Goal: Find specific page/section: Find specific page/section

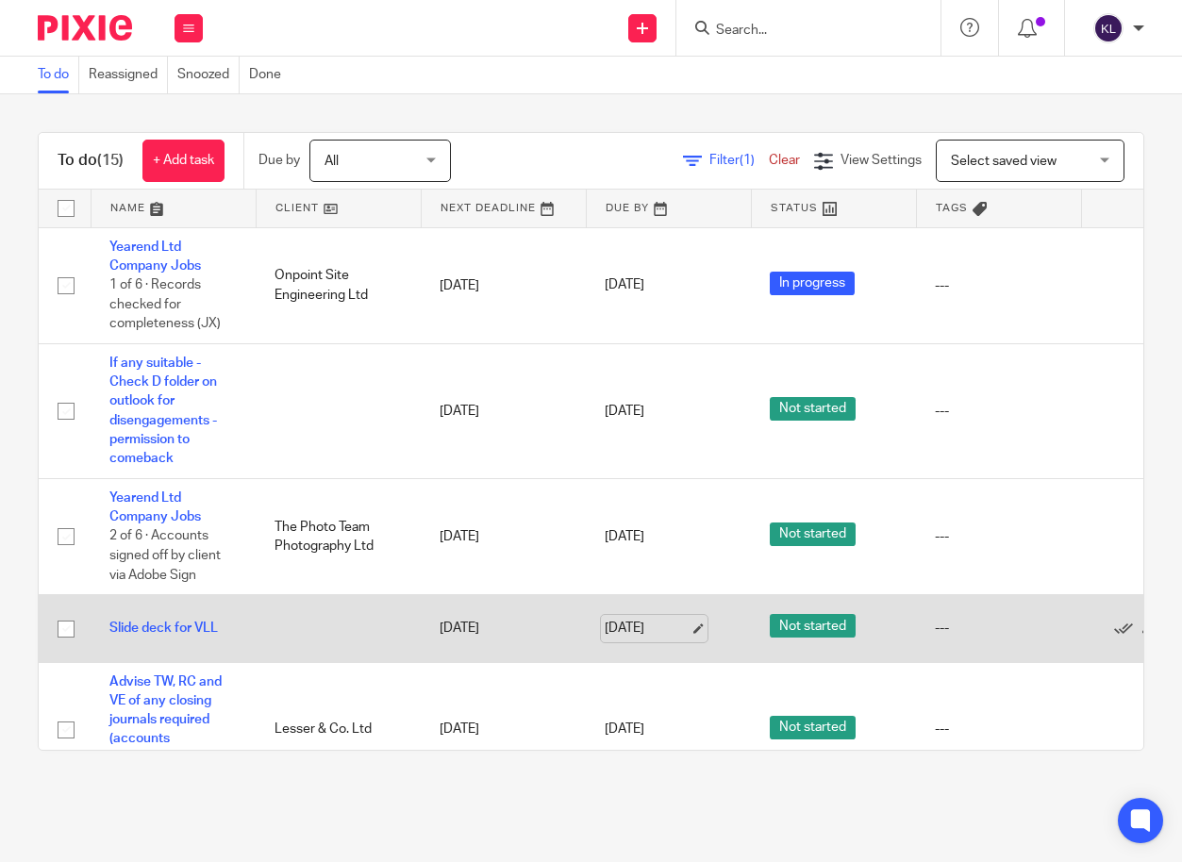
click at [624, 626] on link "[DATE]" at bounding box center [647, 629] width 85 height 20
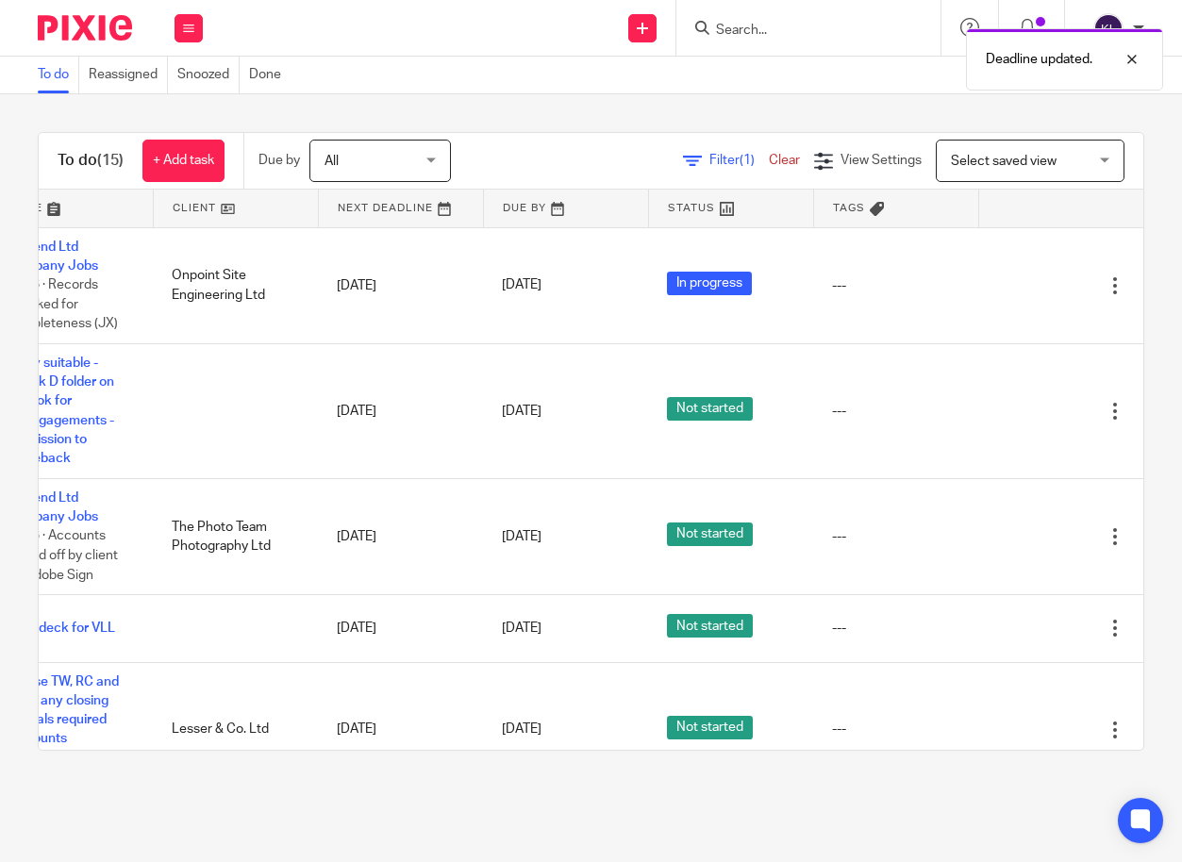
scroll to position [0, 145]
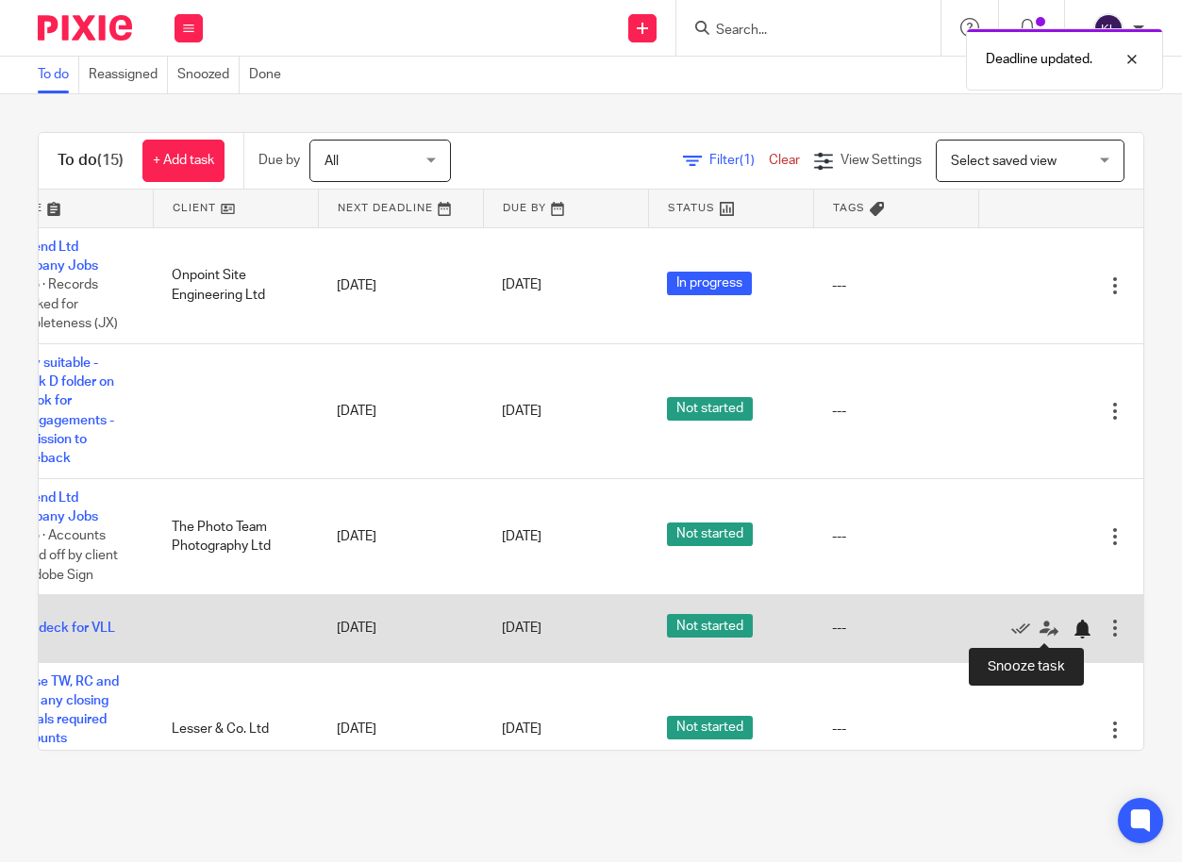
click at [1073, 633] on div at bounding box center [1082, 629] width 19 height 19
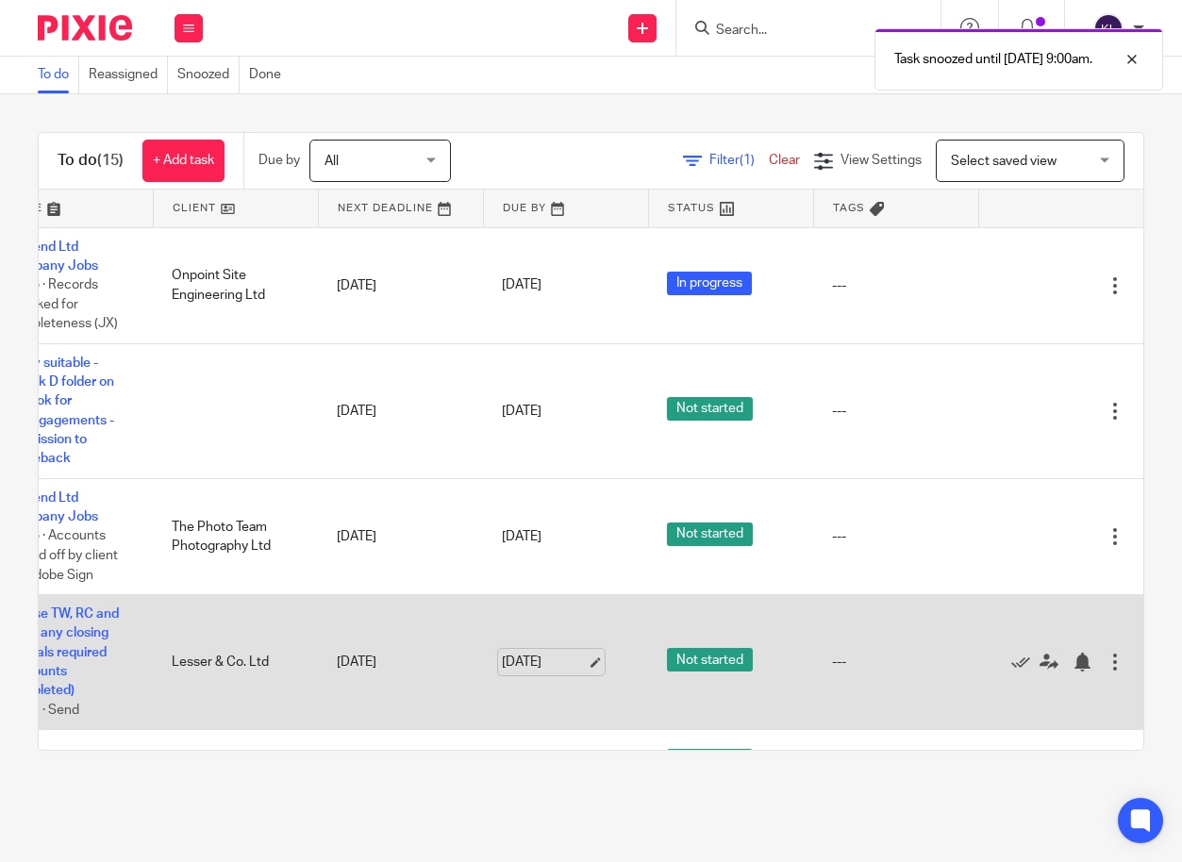
click at [502, 661] on link "[DATE]" at bounding box center [544, 663] width 85 height 20
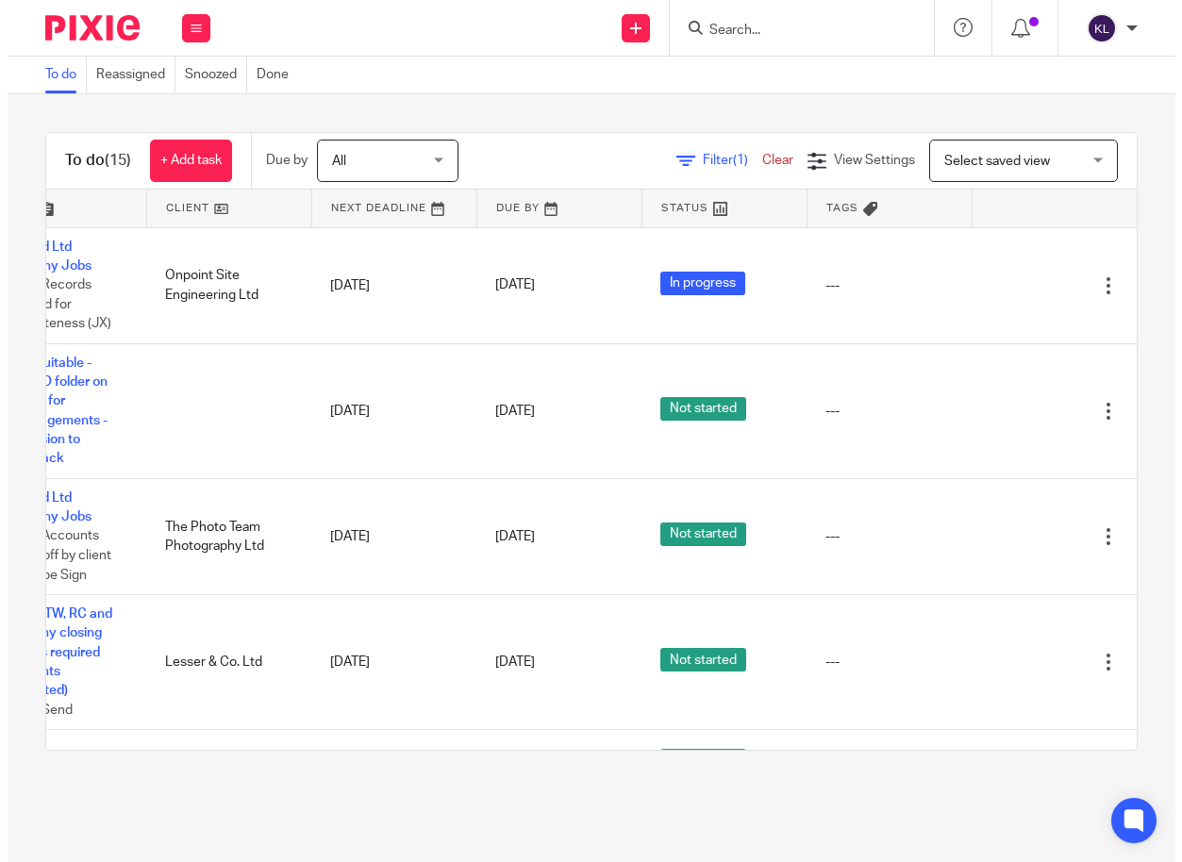
scroll to position [0, 0]
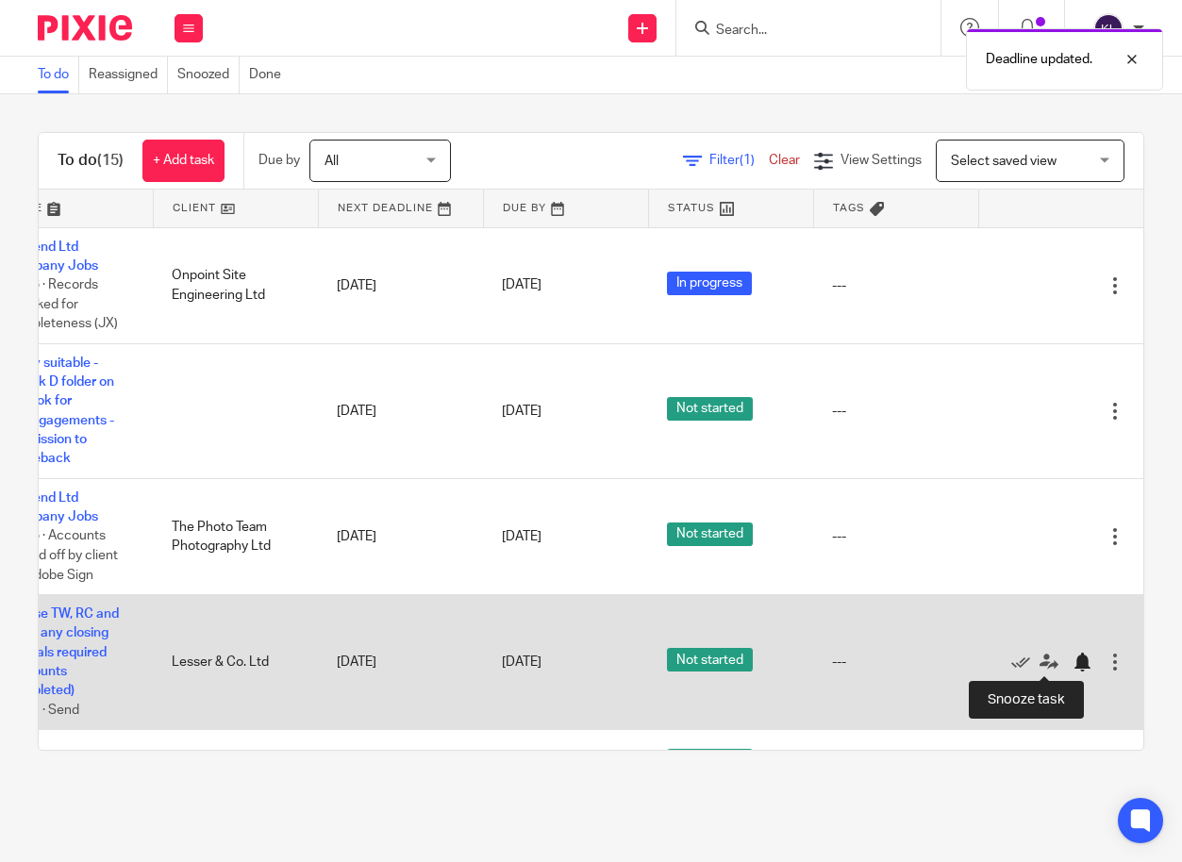
click at [1073, 653] on div at bounding box center [1087, 662] width 28 height 19
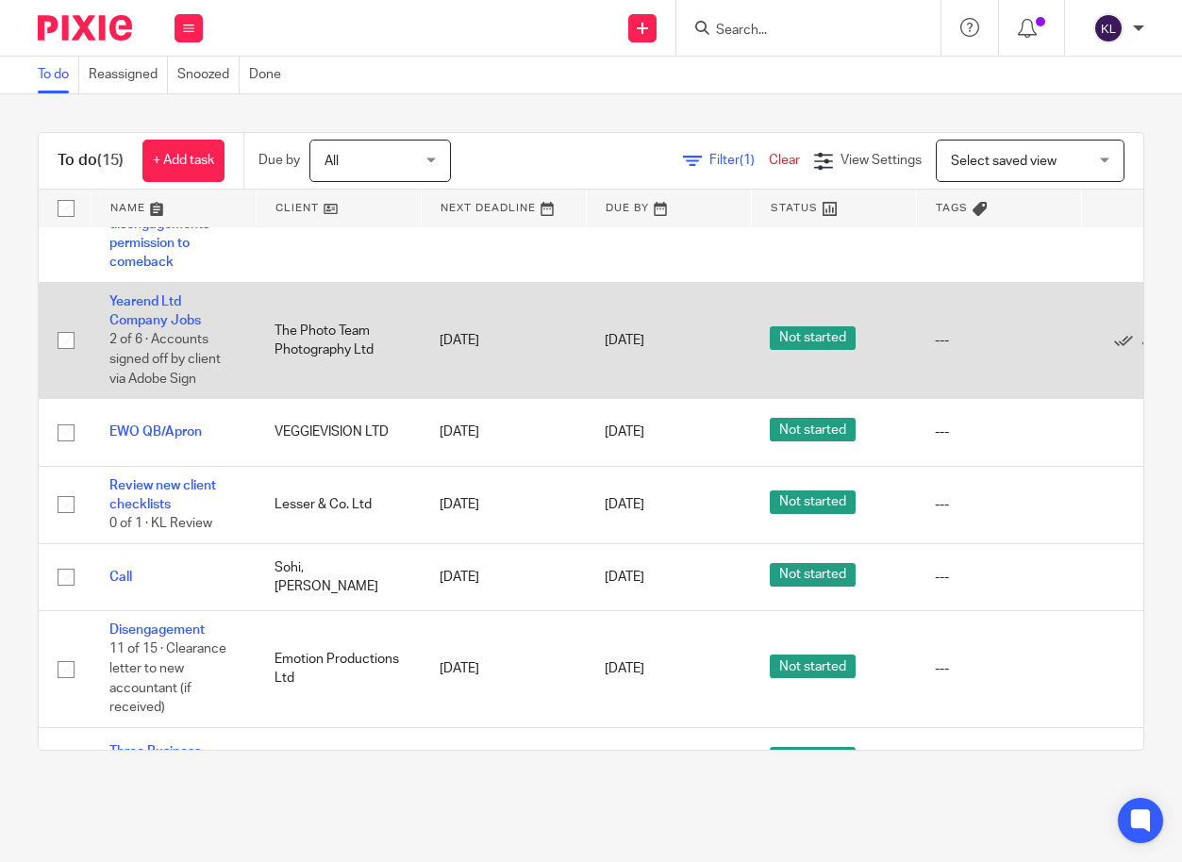
scroll to position [283, 0]
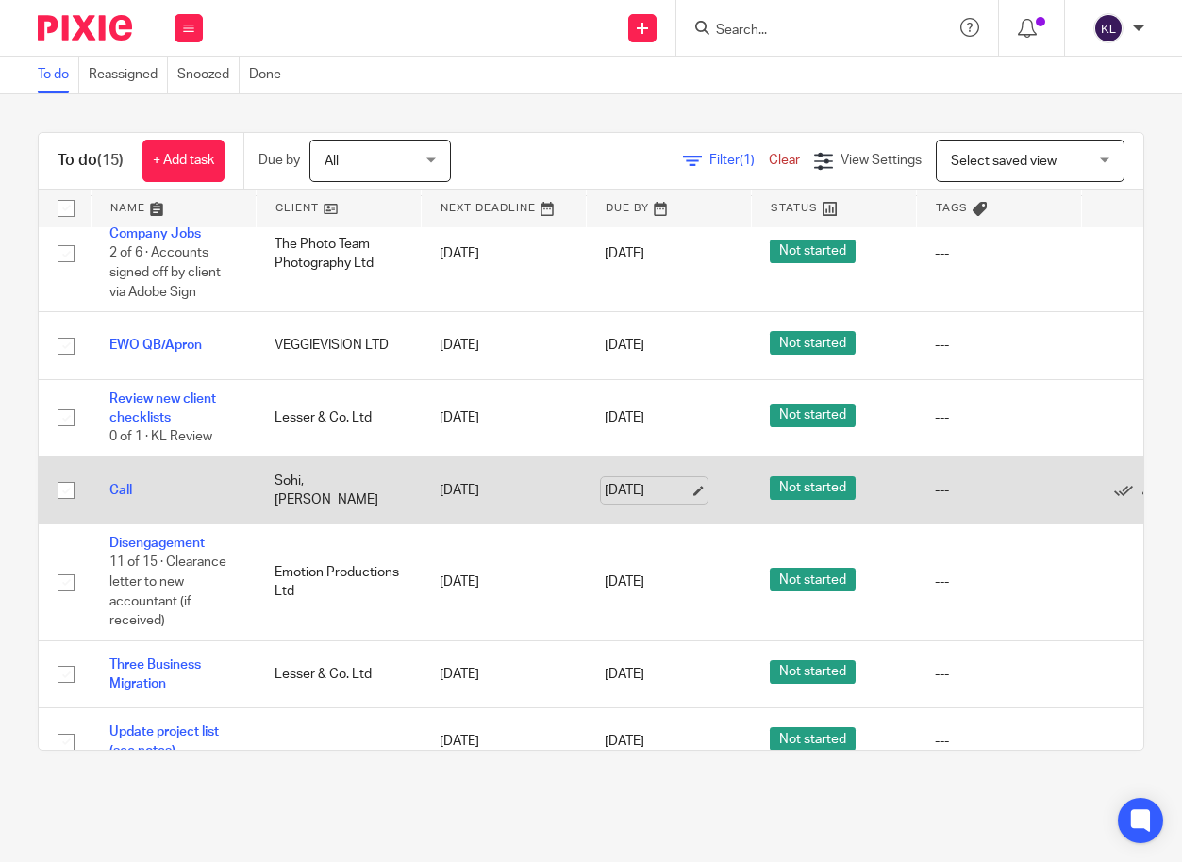
click at [636, 495] on link "[DATE]" at bounding box center [647, 491] width 85 height 20
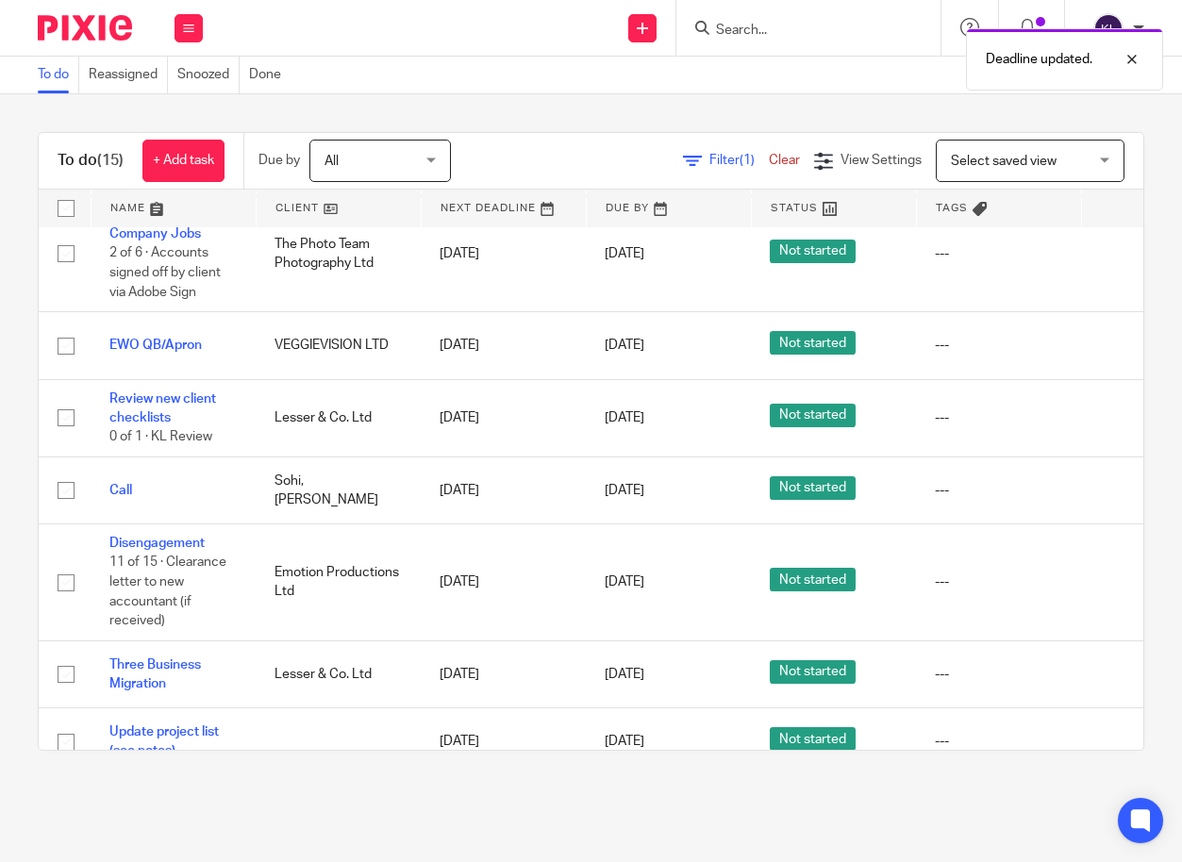
scroll to position [283, 145]
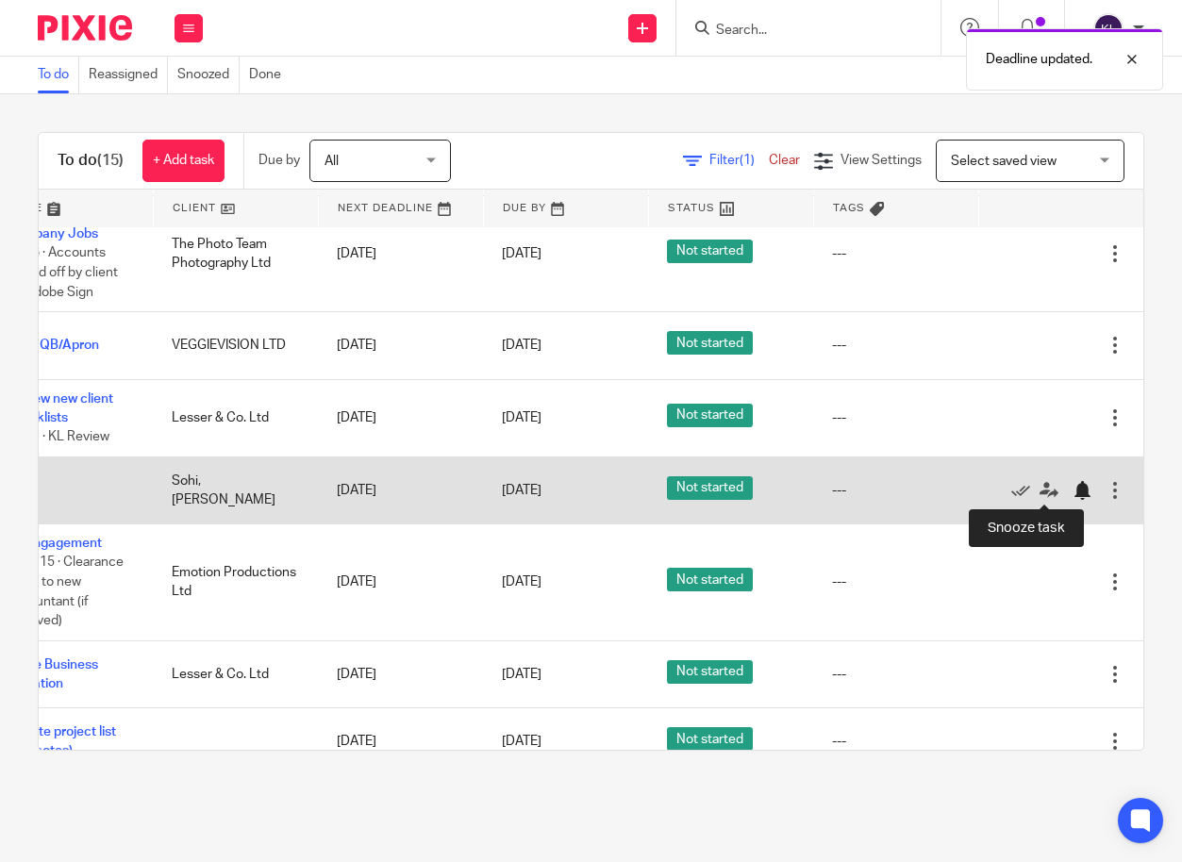
click at [1073, 488] on div at bounding box center [1082, 490] width 19 height 19
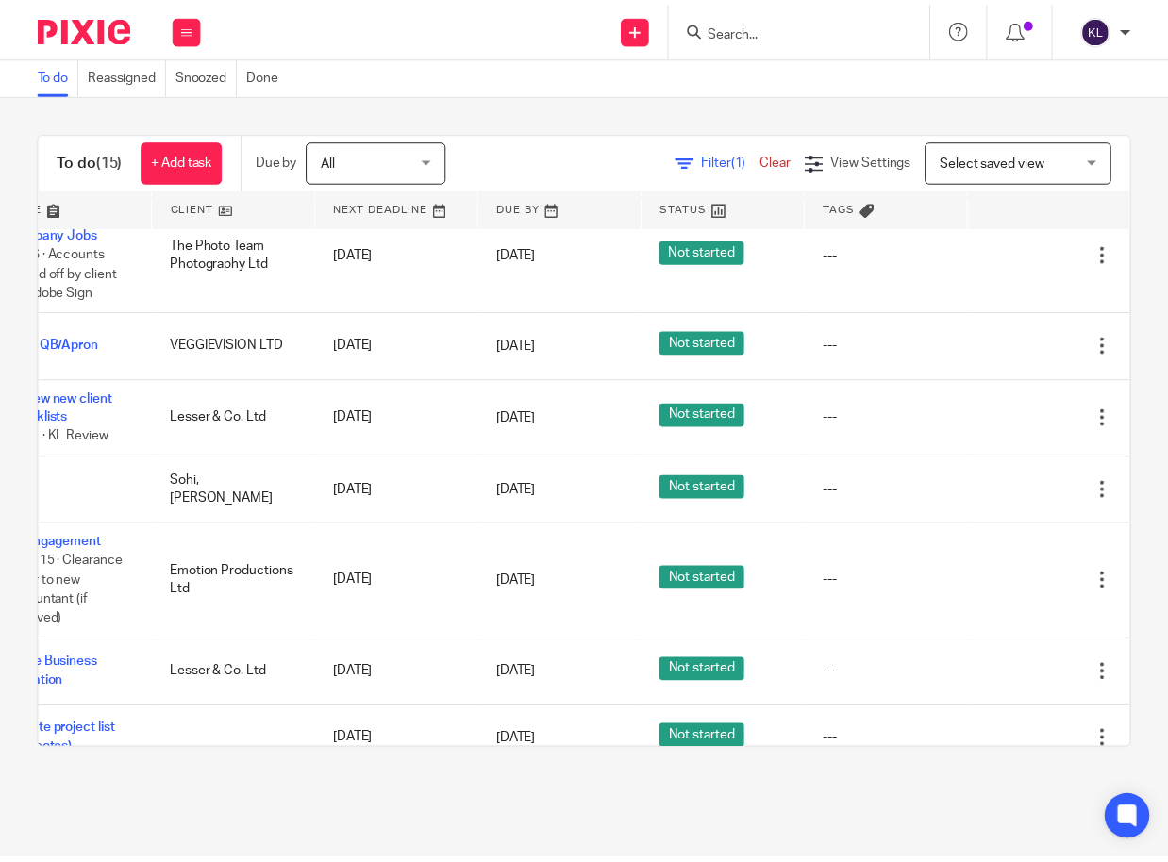
scroll to position [283, 0]
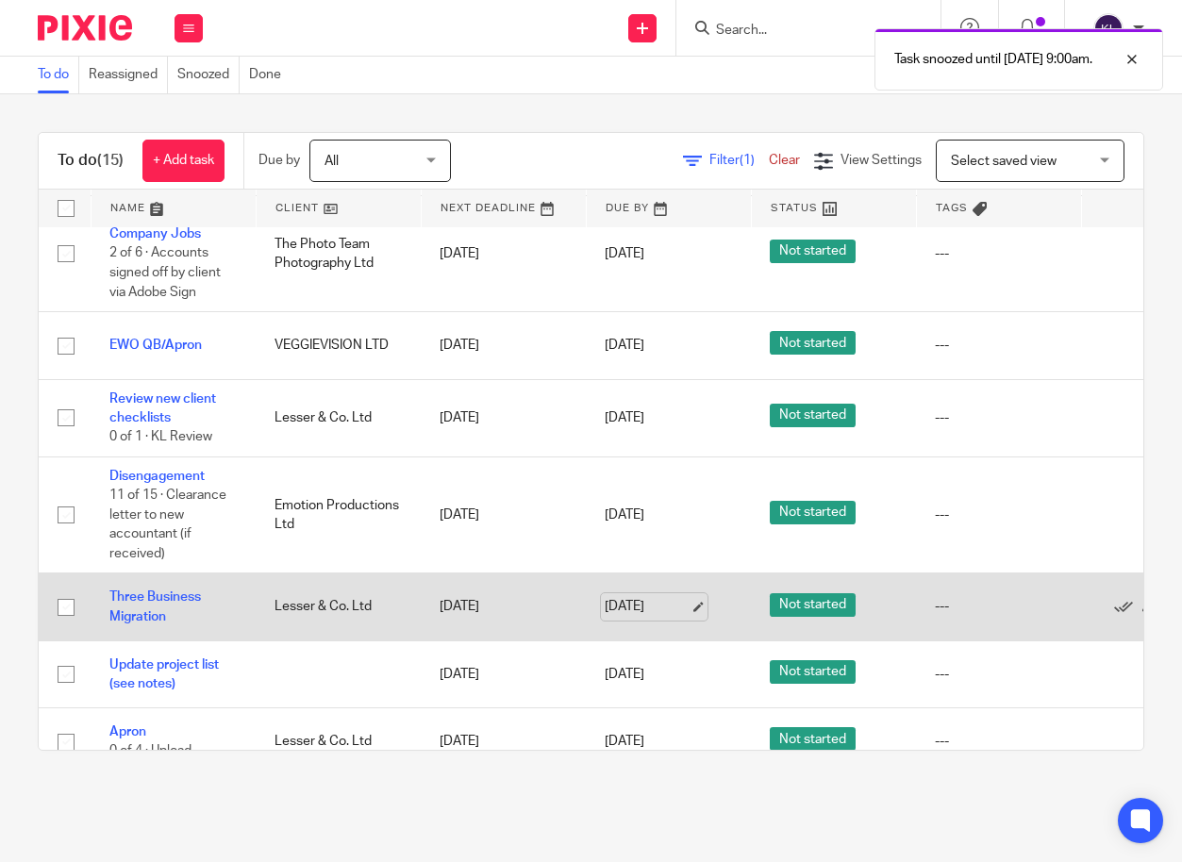
click at [632, 610] on link "[DATE]" at bounding box center [647, 607] width 85 height 20
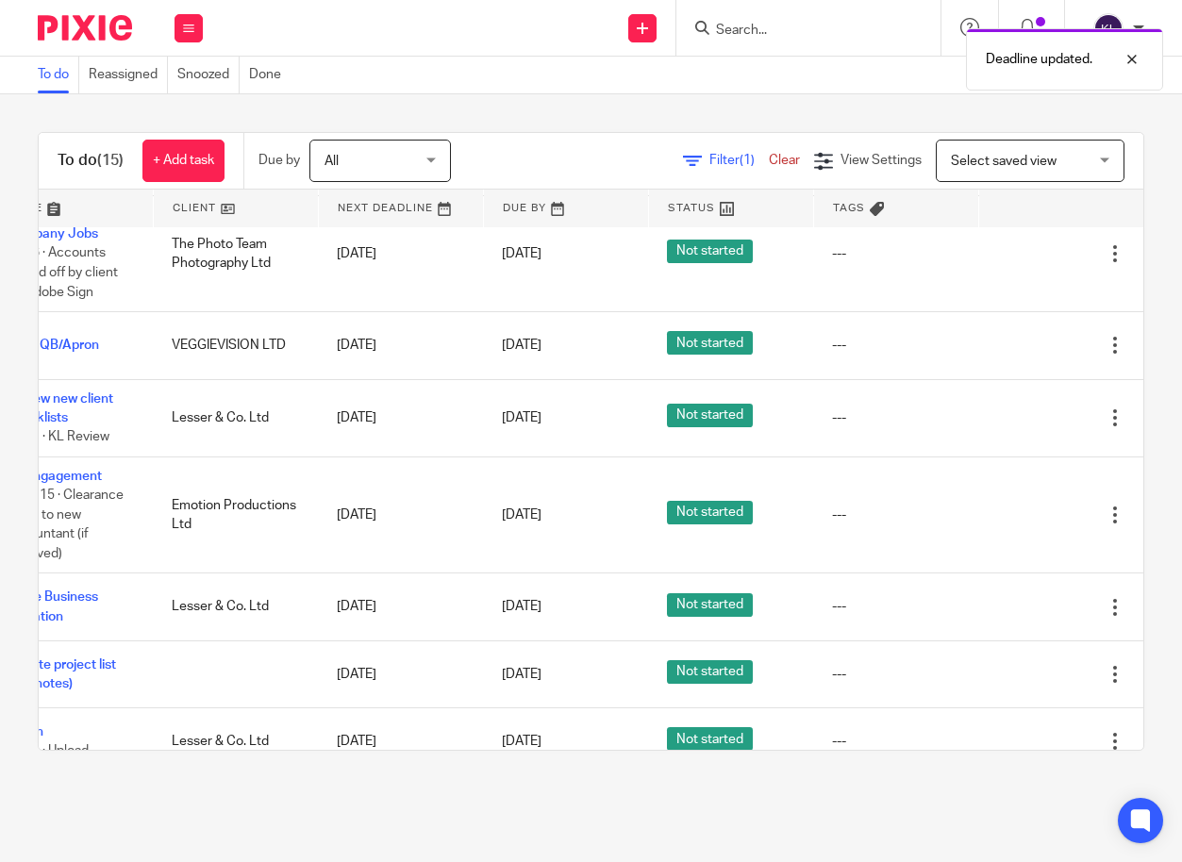
scroll to position [283, 145]
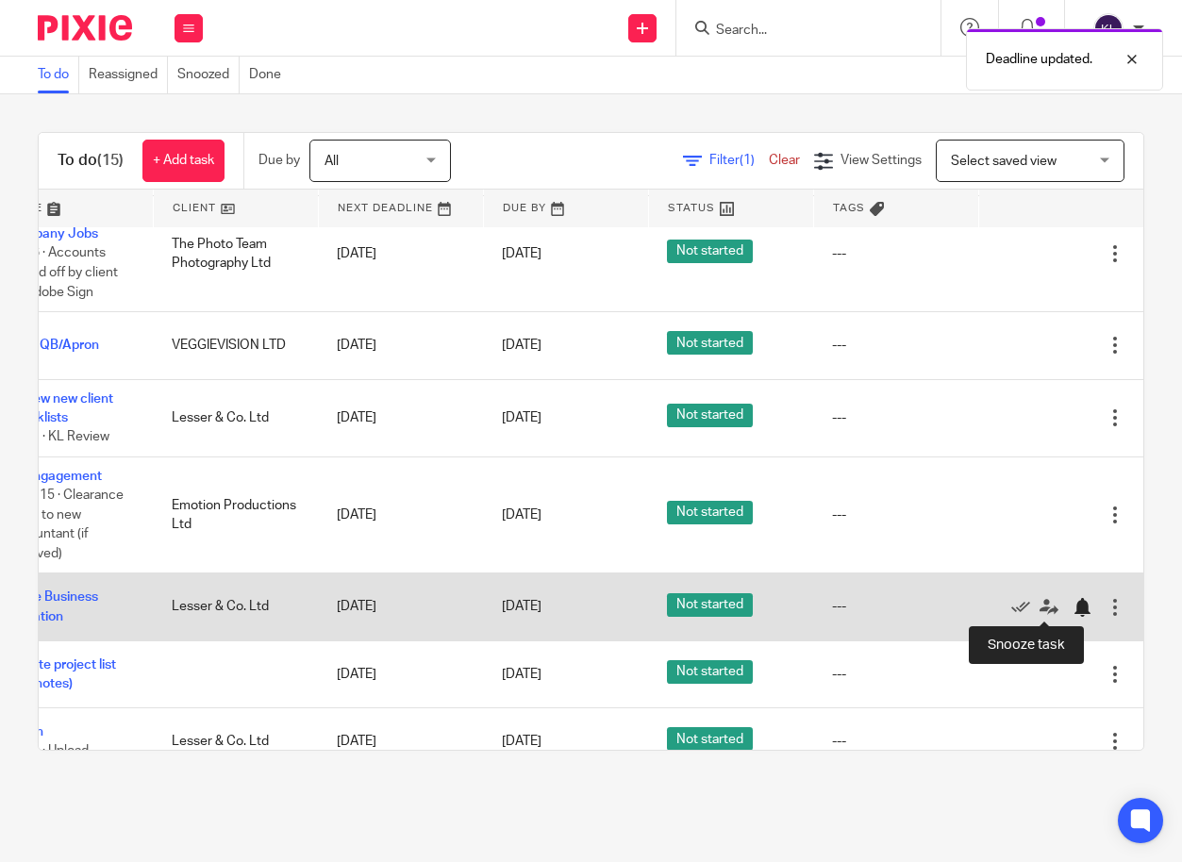
click at [1073, 600] on div at bounding box center [1082, 607] width 19 height 19
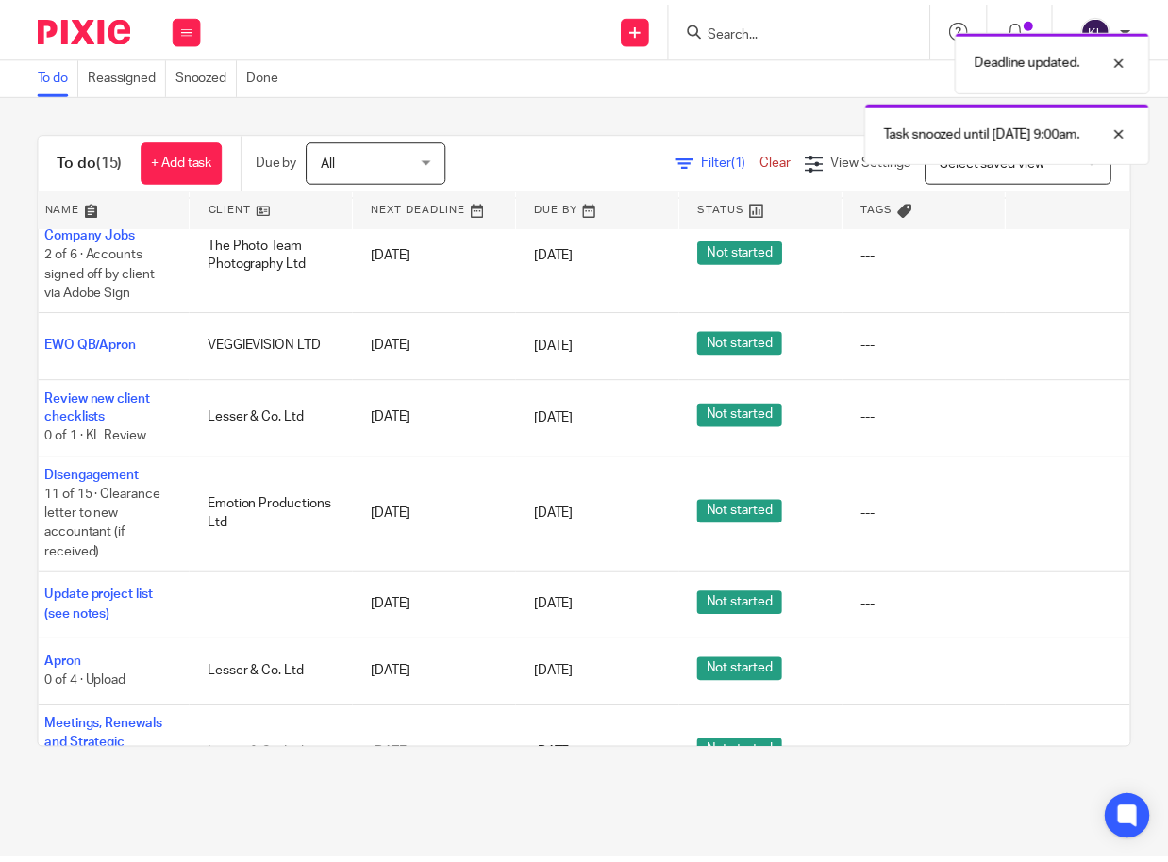
scroll to position [283, 56]
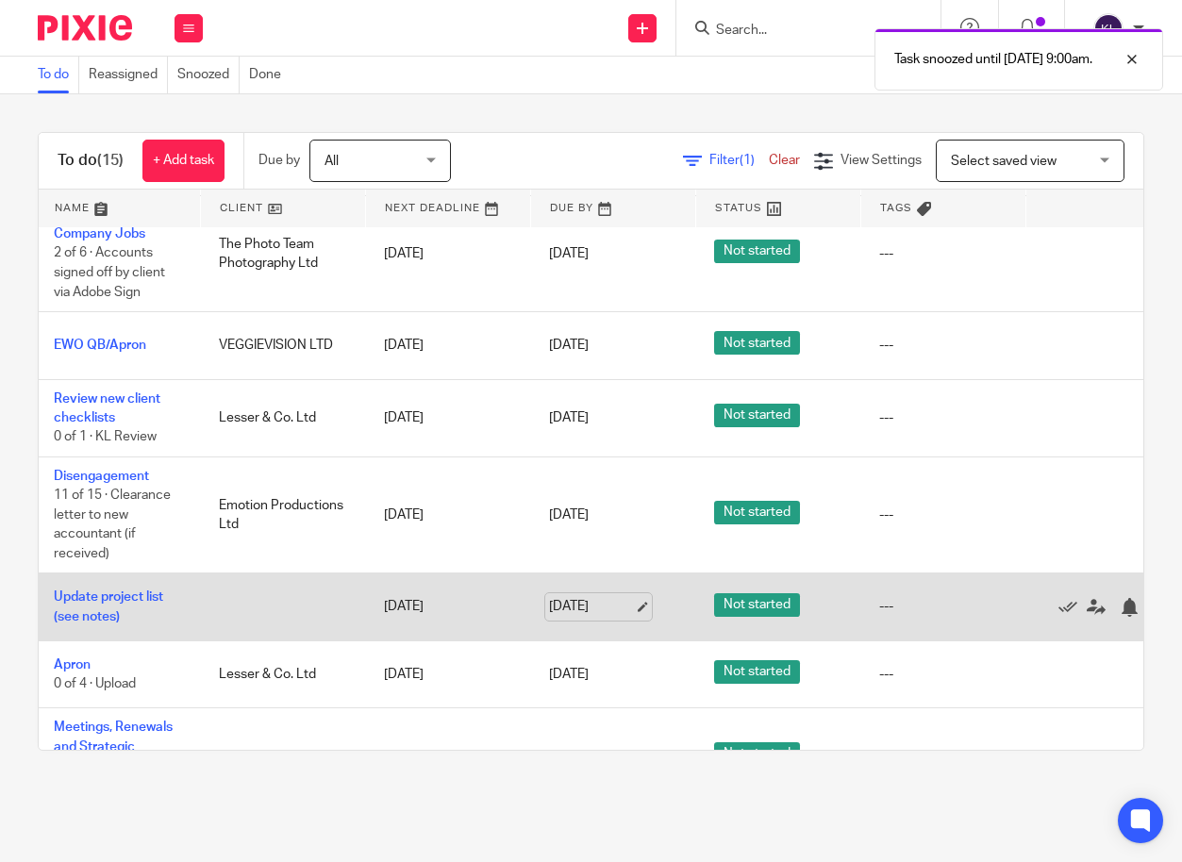
click at [590, 609] on link "[DATE]" at bounding box center [591, 607] width 85 height 20
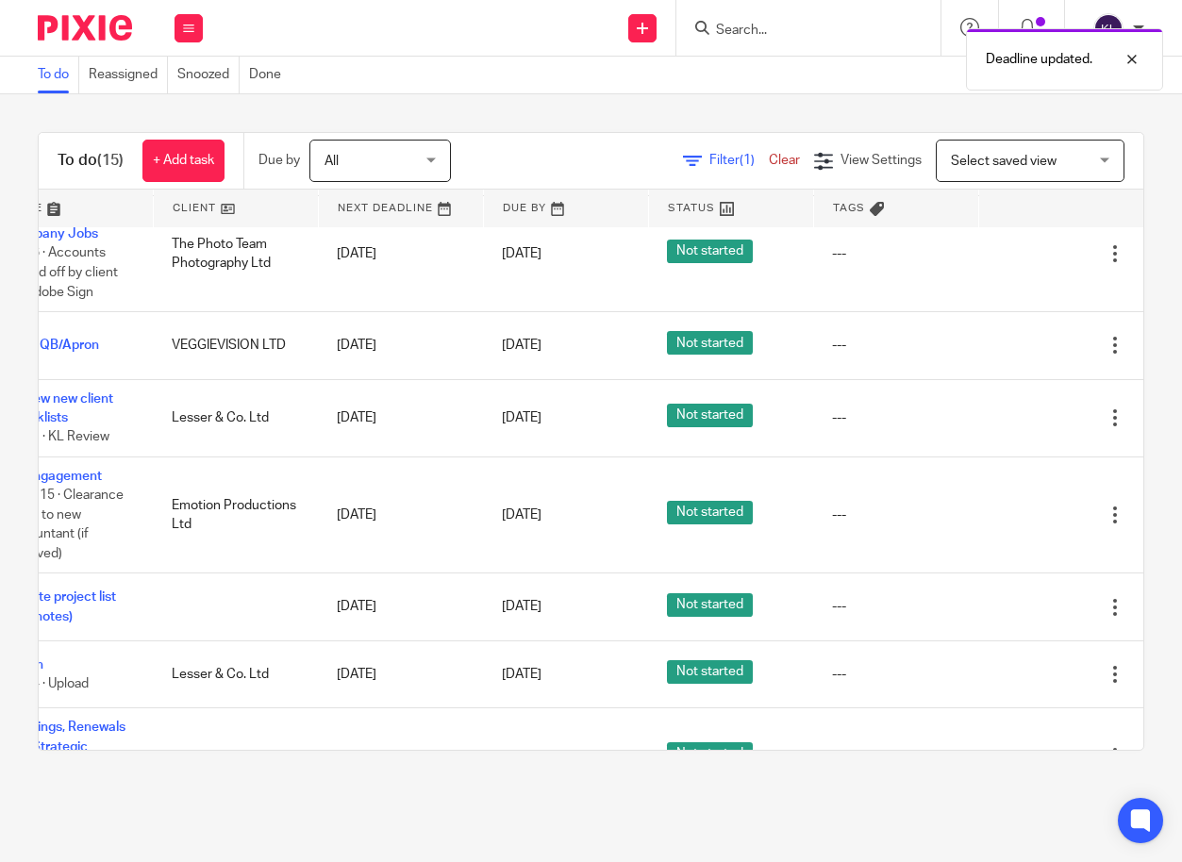
scroll to position [0, 0]
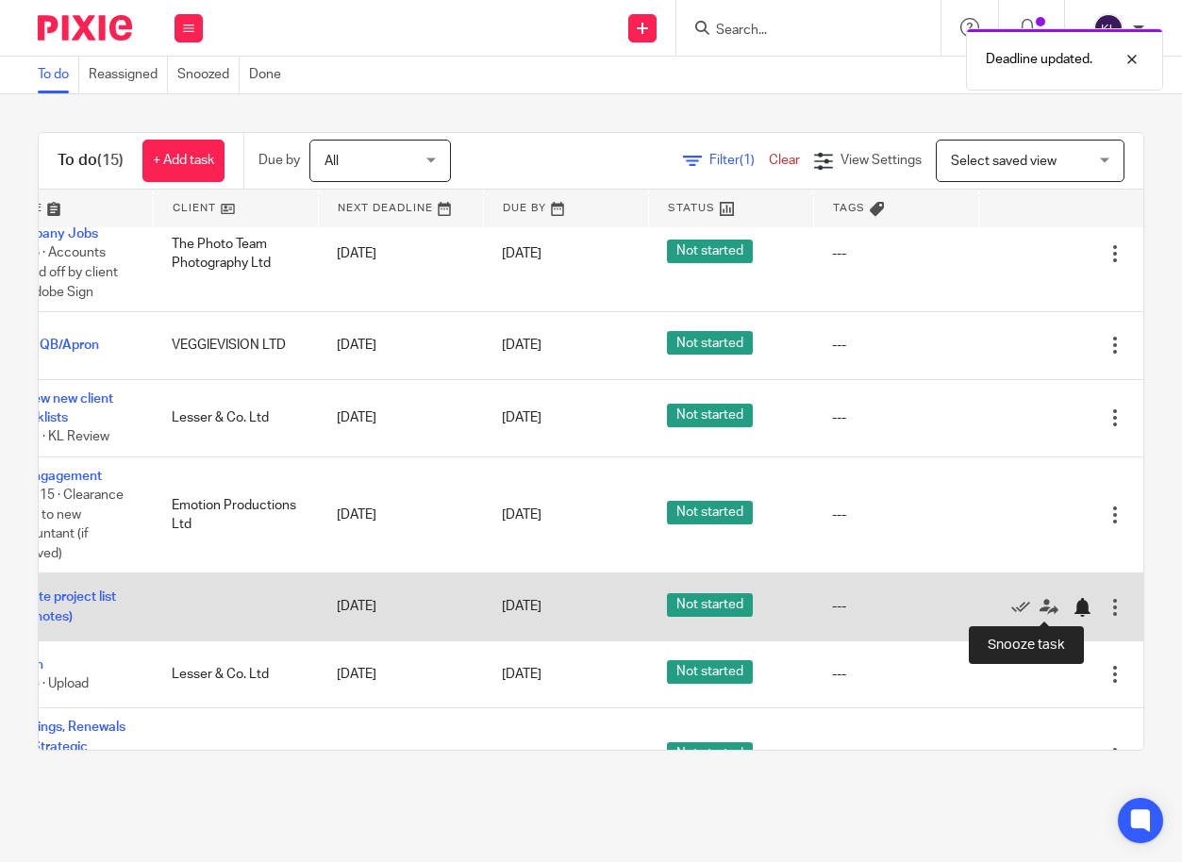
click at [1073, 604] on div at bounding box center [1082, 607] width 19 height 19
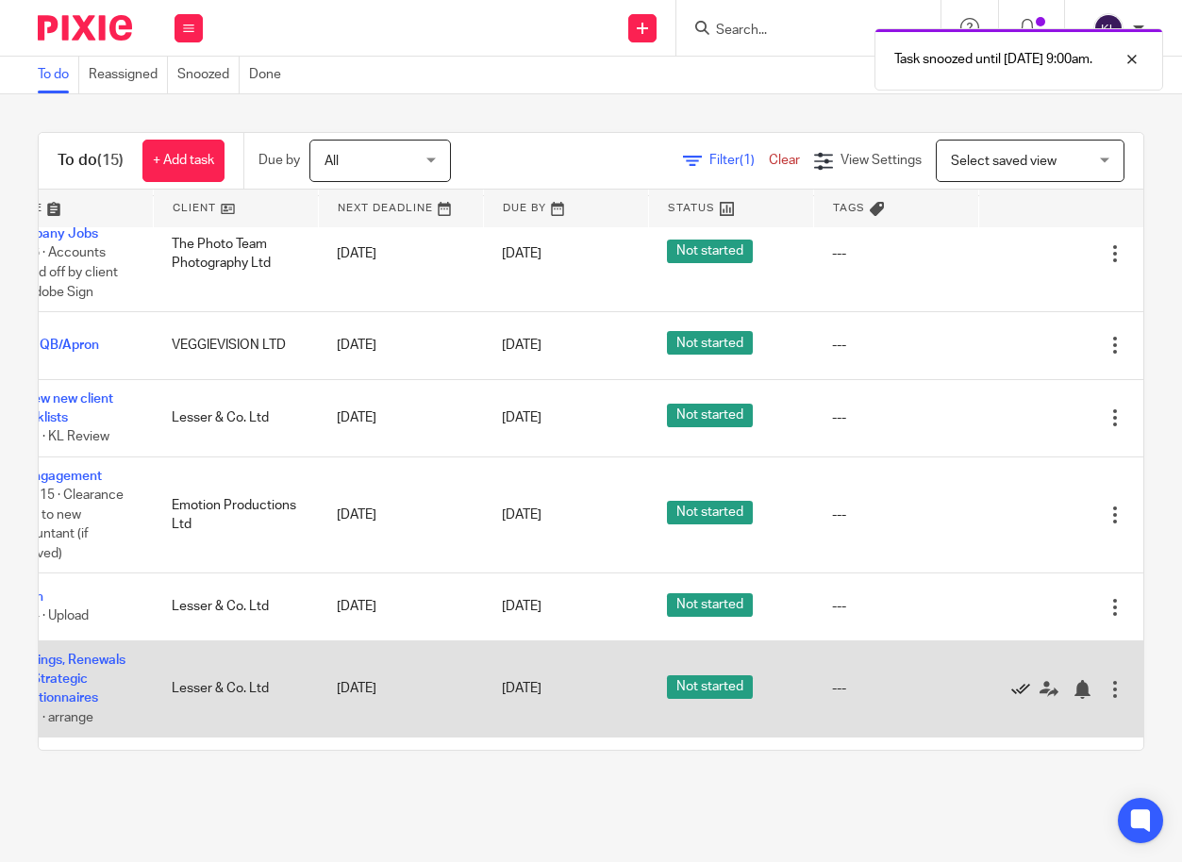
click at [1011, 683] on icon at bounding box center [1020, 689] width 19 height 19
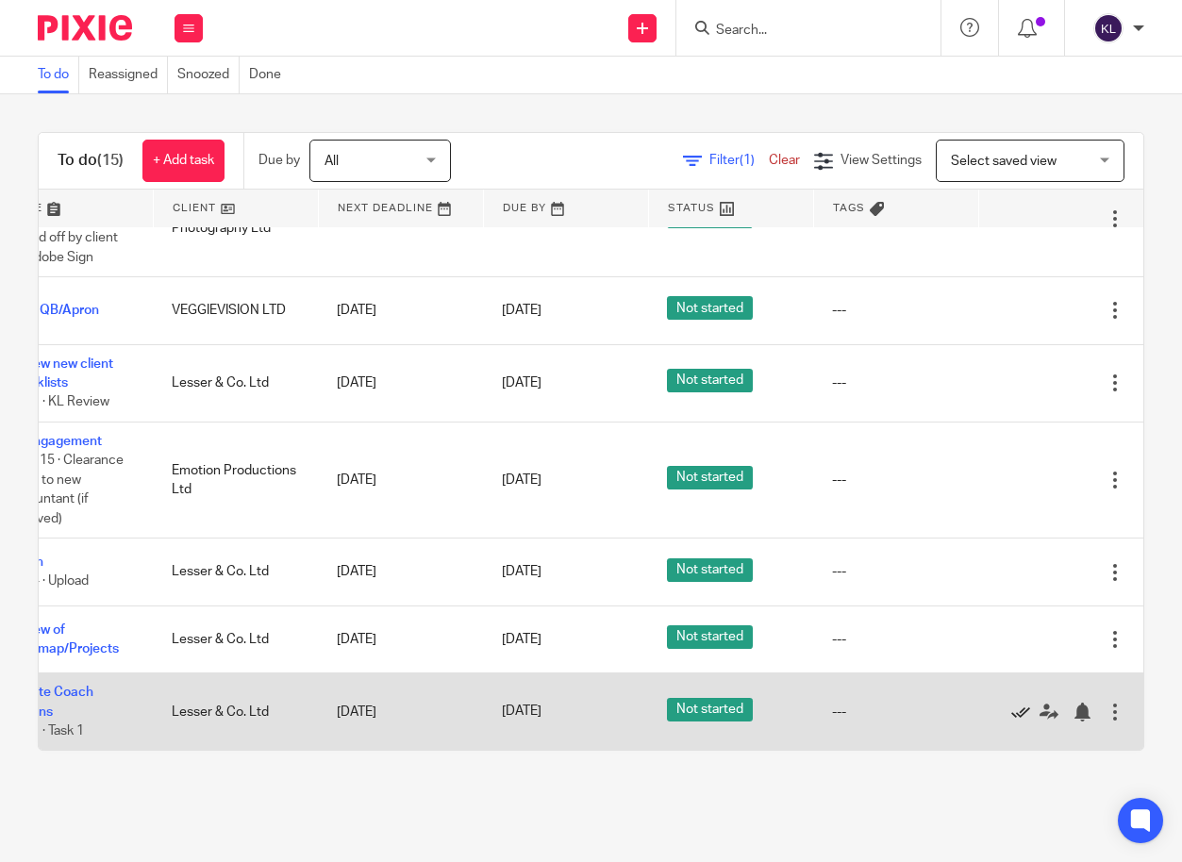
click at [1011, 703] on icon at bounding box center [1020, 712] width 19 height 19
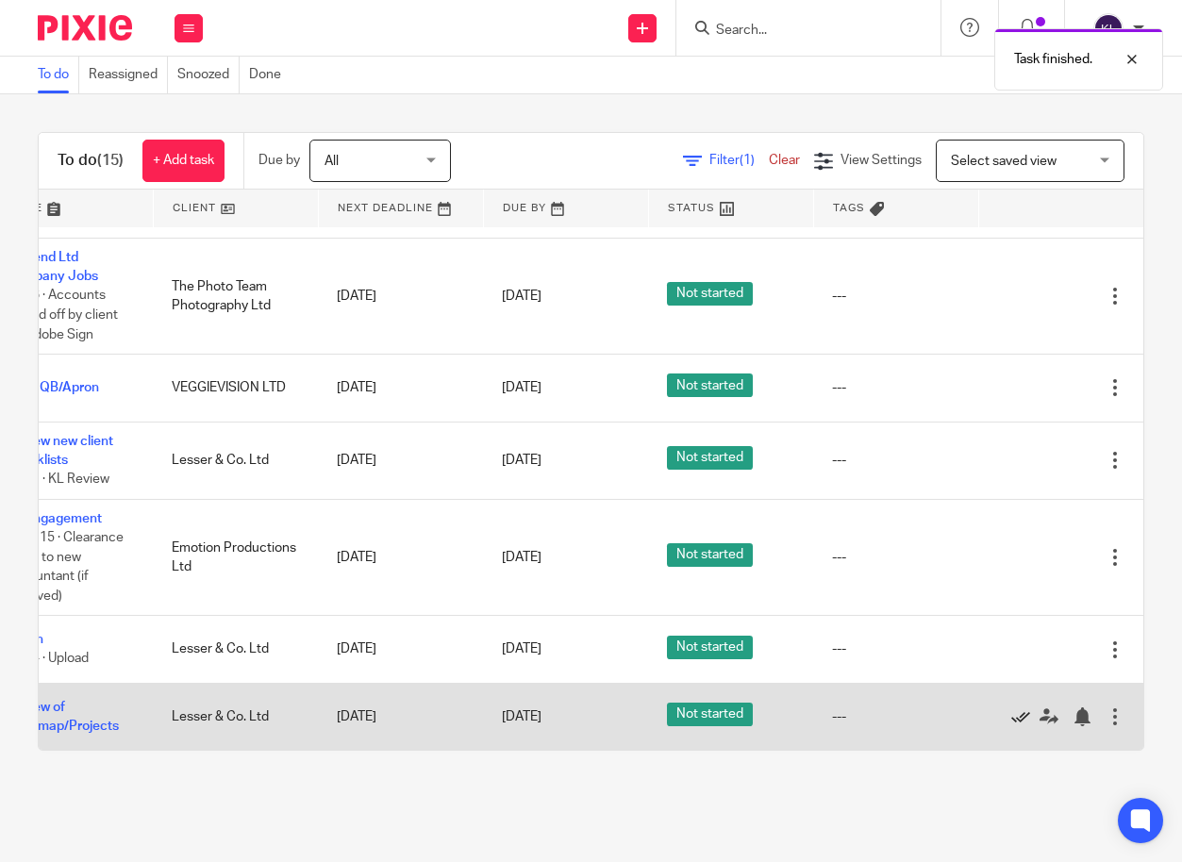
click at [1011, 708] on icon at bounding box center [1020, 717] width 19 height 19
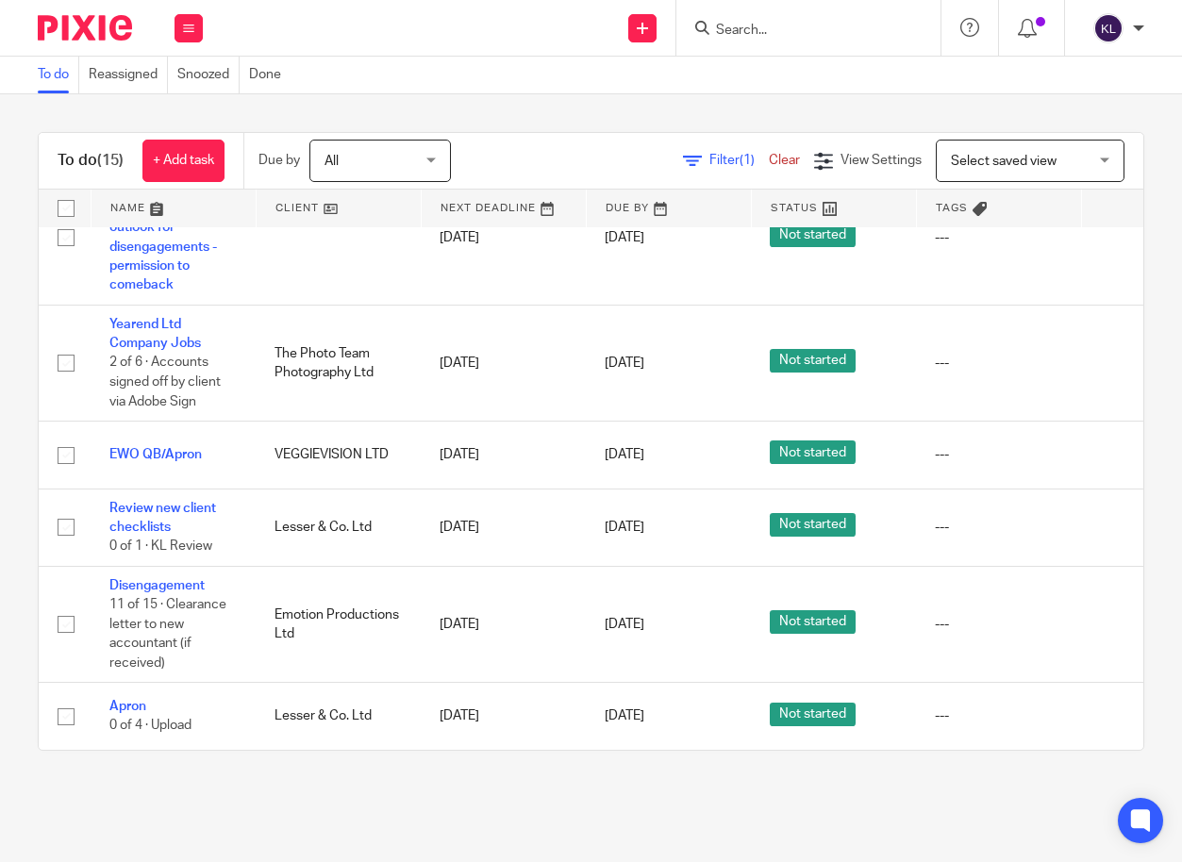
scroll to position [188, 145]
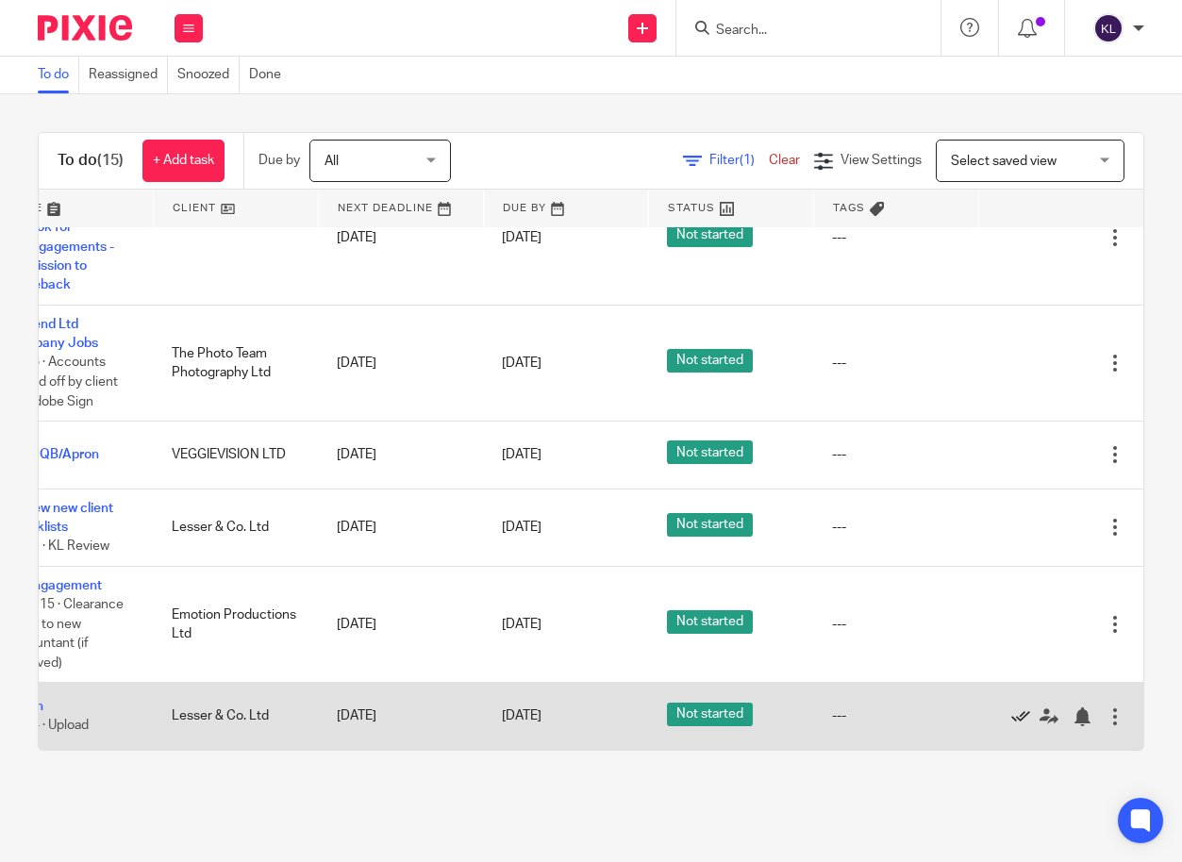
click at [1011, 708] on icon at bounding box center [1020, 717] width 19 height 19
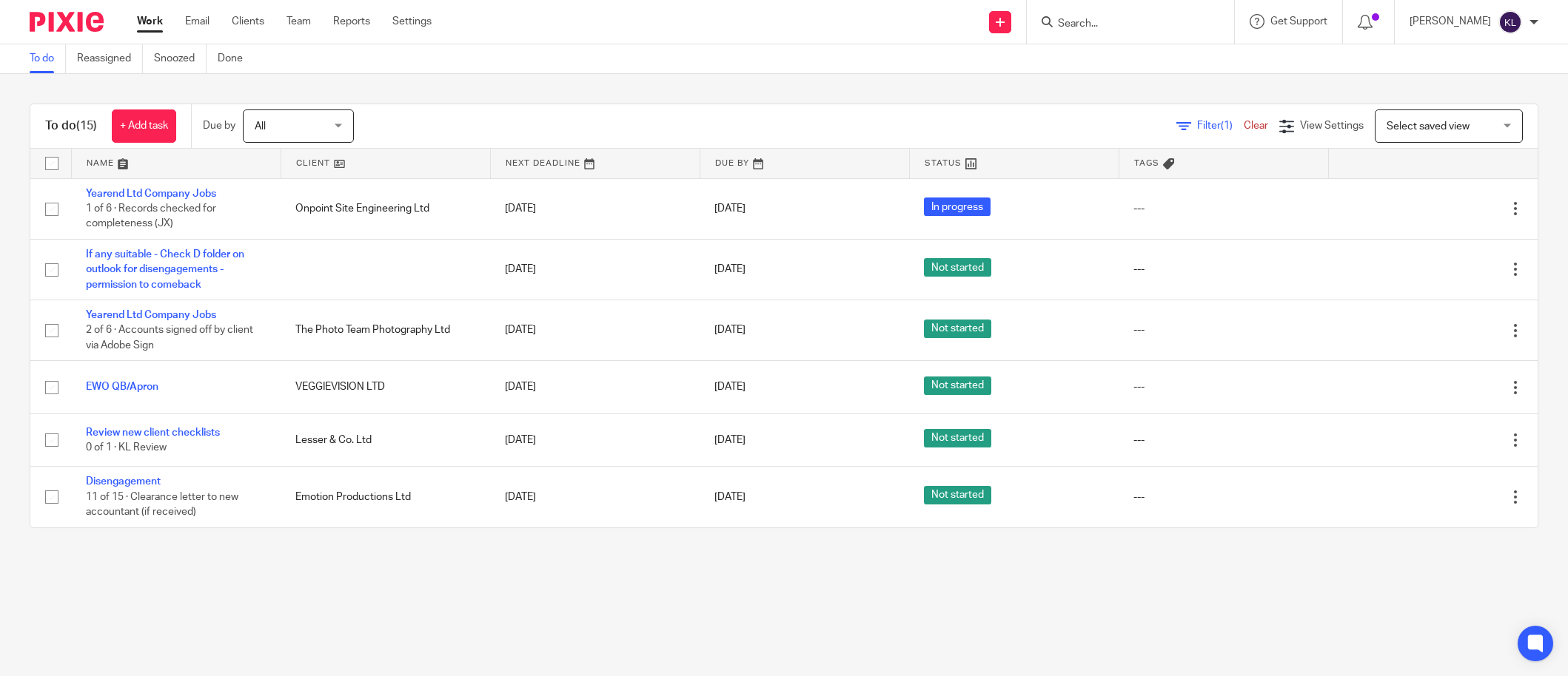
scroll to position [0, 0]
click at [144, 13] on div "Work Email Clients Team Reports Settings Work Email Clients Team Reports Settin…" at bounding box center [288, 22] width 332 height 44
click at [143, 19] on link "Work" at bounding box center [150, 21] width 26 height 15
click at [1137, 22] on input "Search" at bounding box center [1123, 24] width 133 height 13
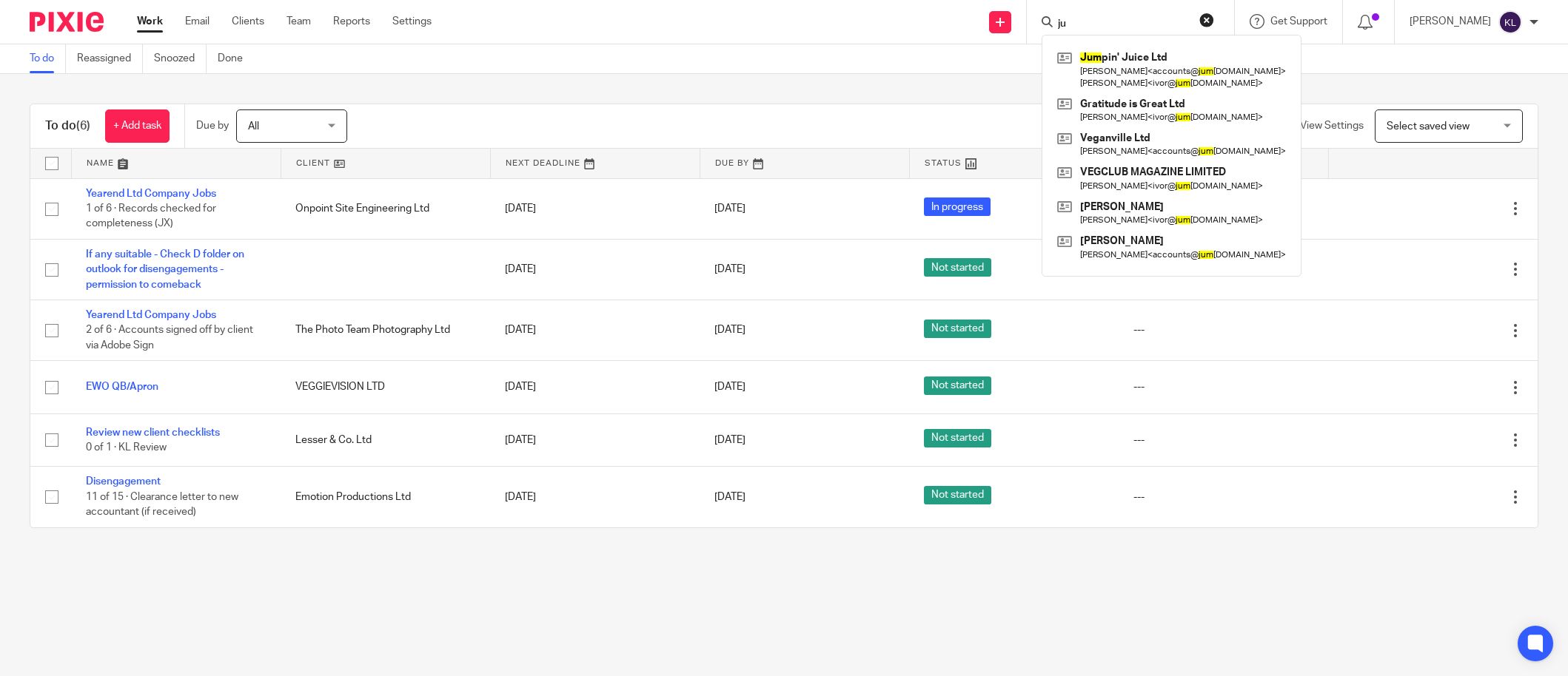
type input "j"
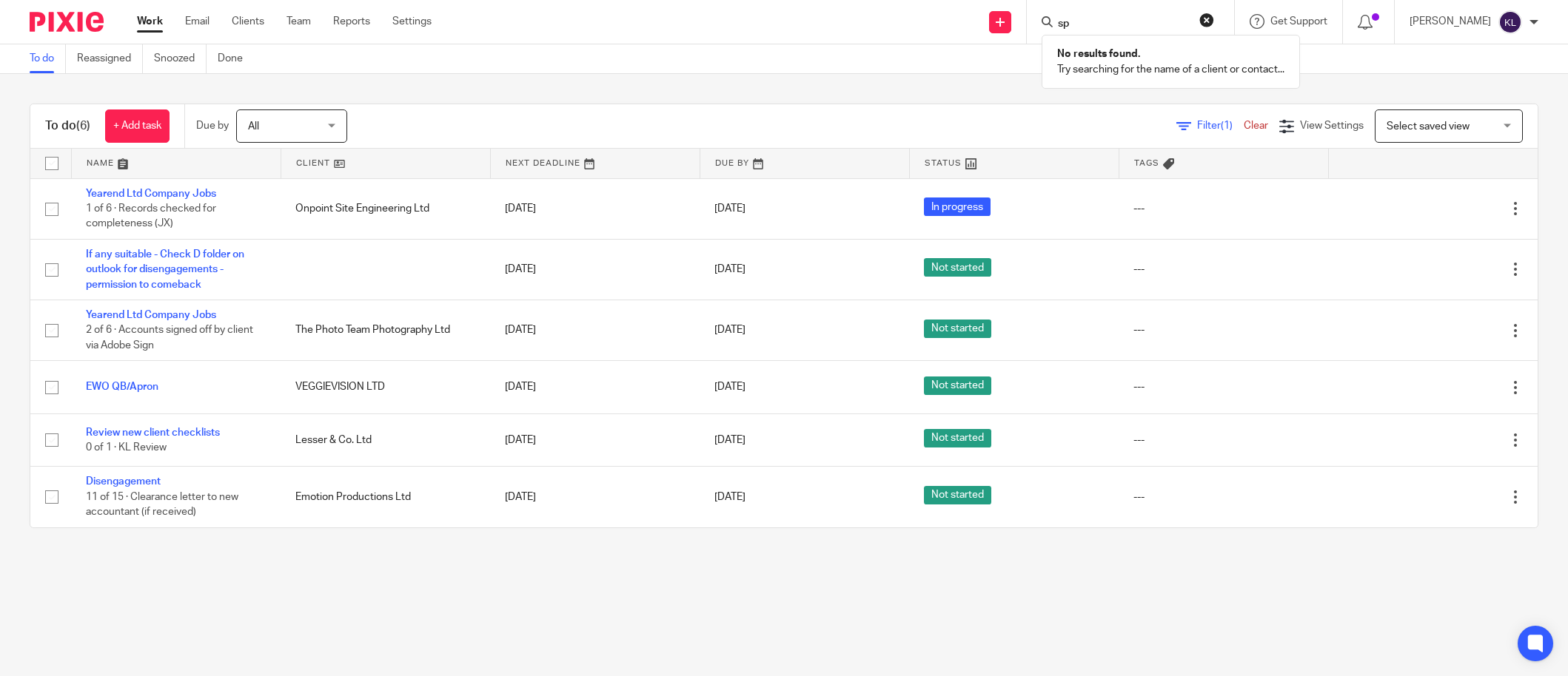
type input "s"
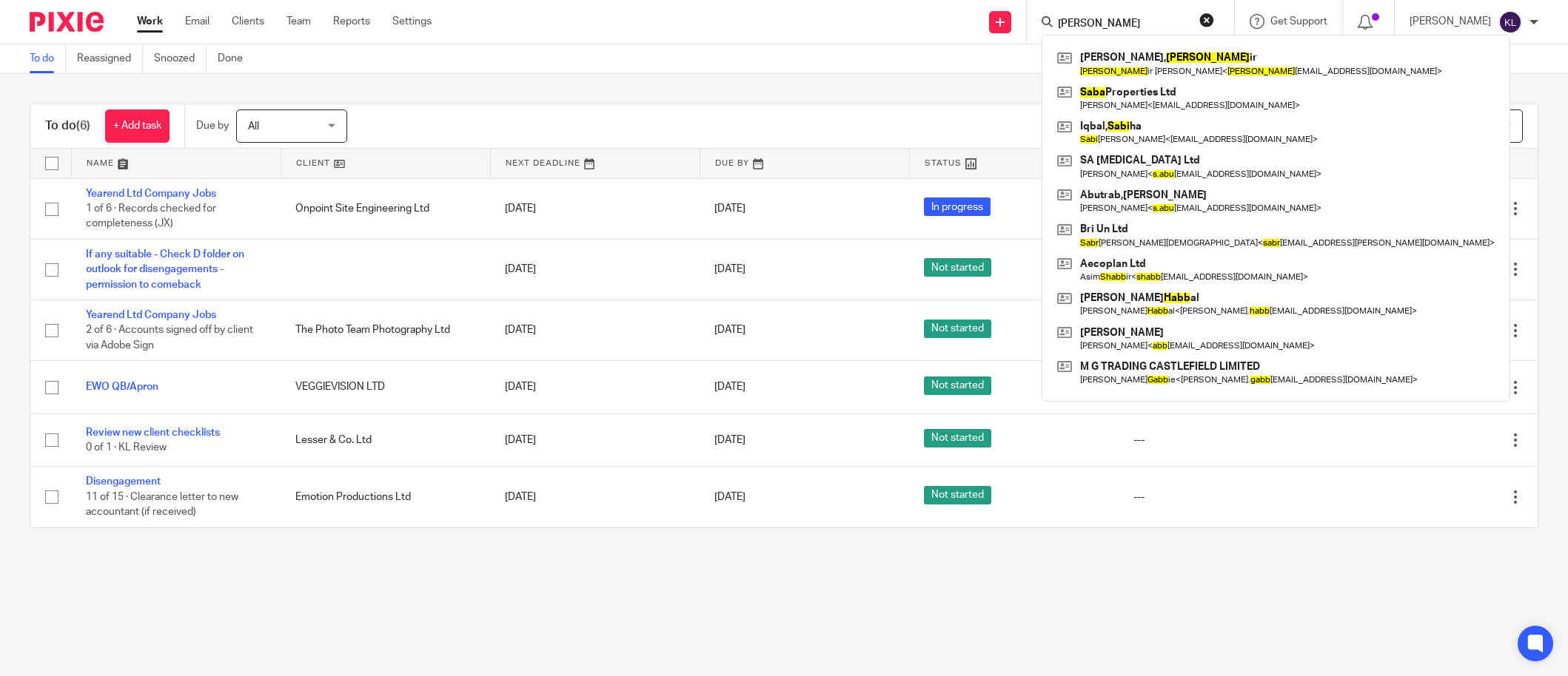
type input "[PERSON_NAME]"
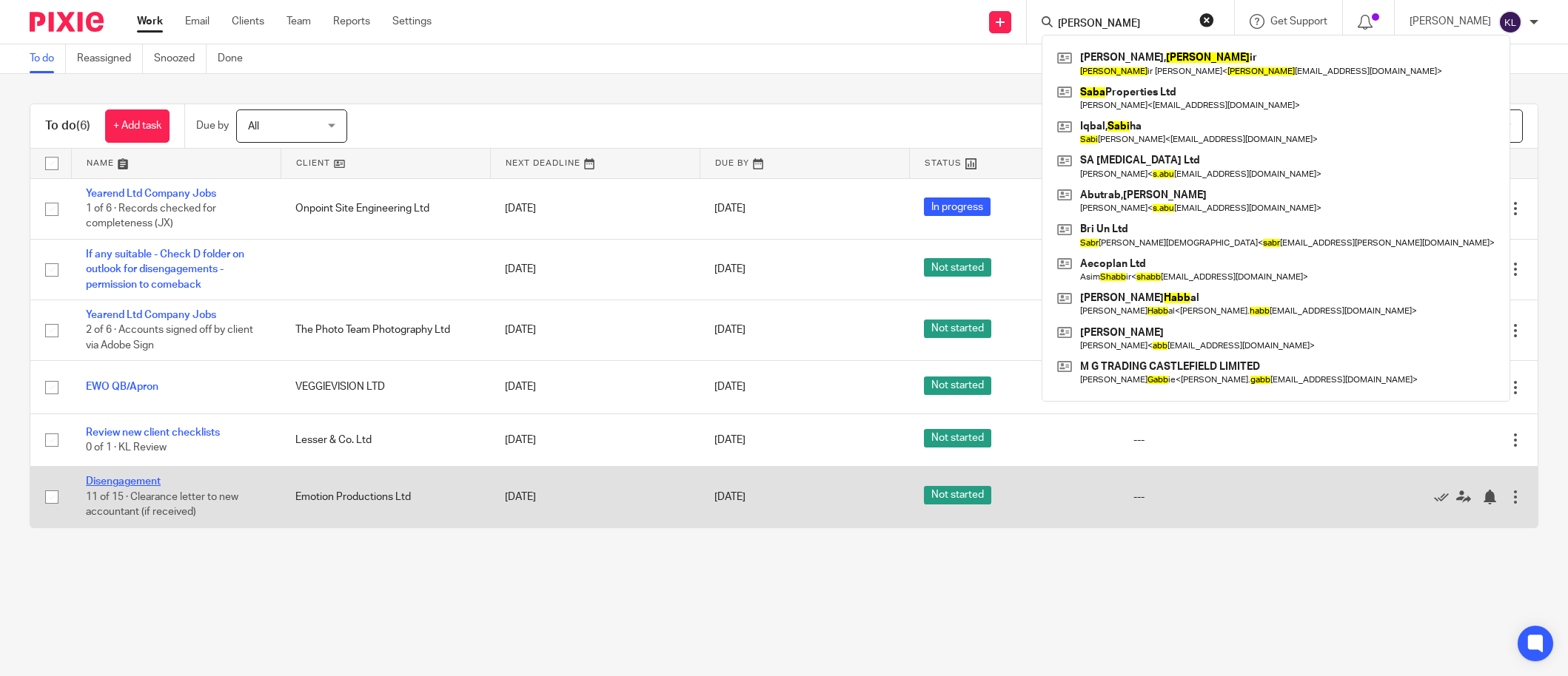
click at [137, 485] on link "Disengagement" at bounding box center [122, 482] width 75 height 10
